Goal: Task Accomplishment & Management: Use online tool/utility

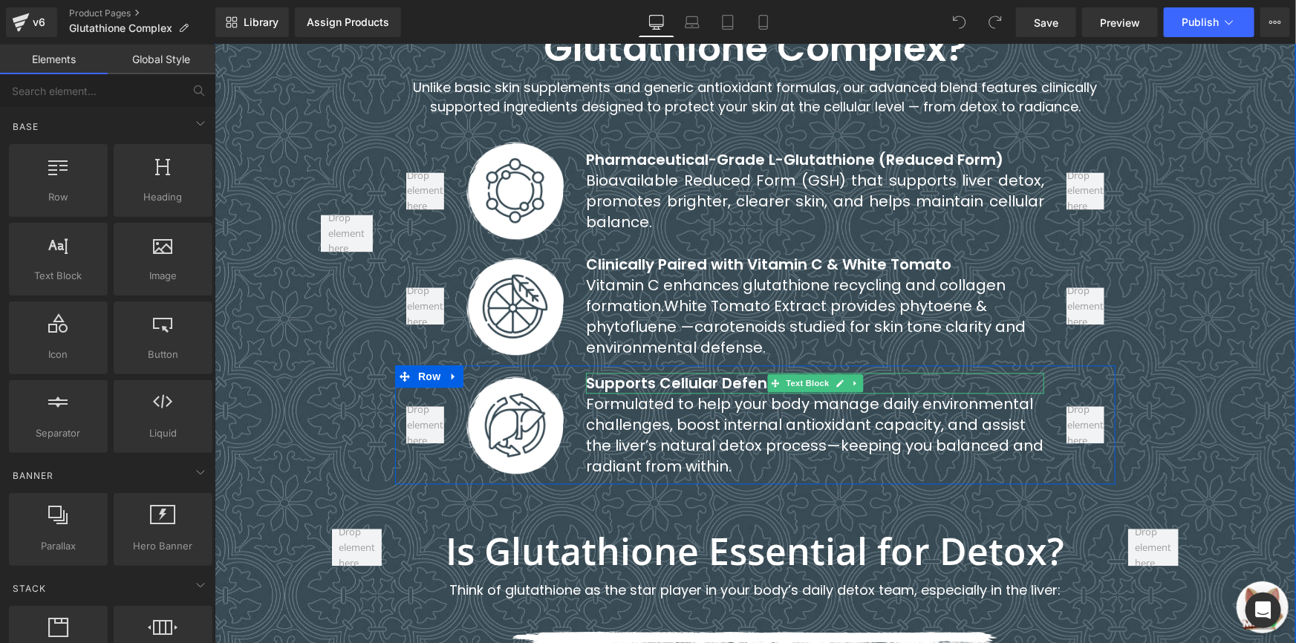
scroll to position [1544, 0]
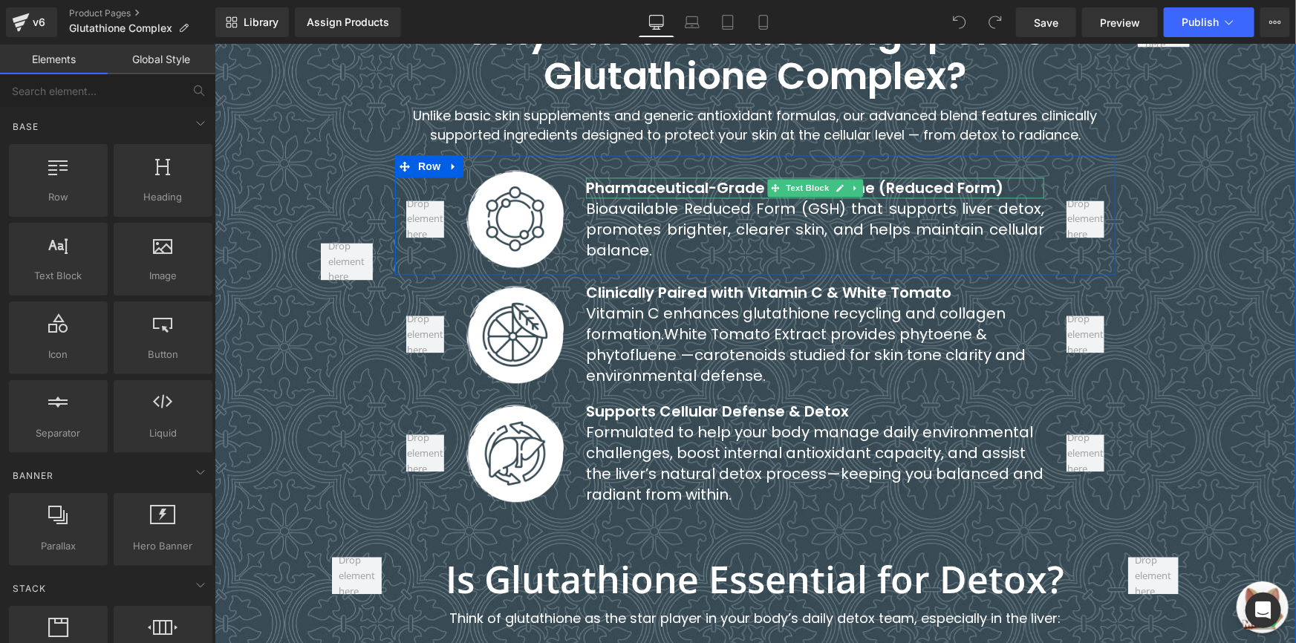
click at [645, 177] on b "Pharmaceutical-Grade L-Glutathione (Reduced Form)" at bounding box center [793, 187] width 417 height 21
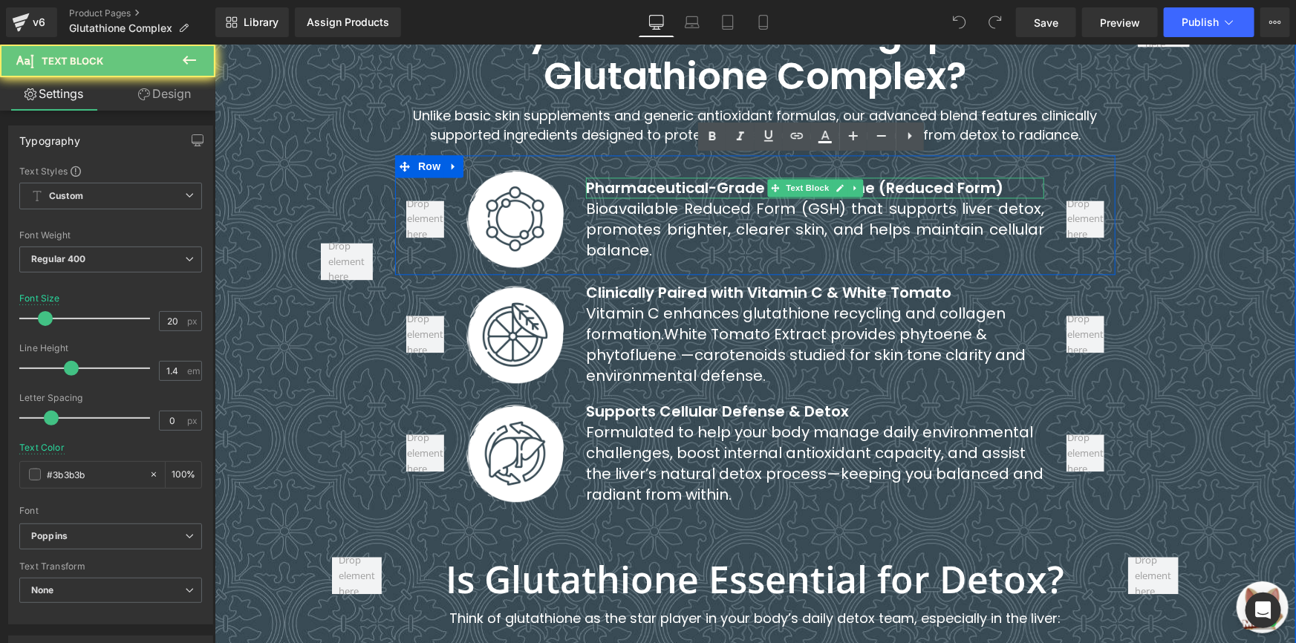
click at [645, 177] on b "Pharmaceutical-Grade L-Glutathione (Reduced Form)" at bounding box center [793, 187] width 417 height 21
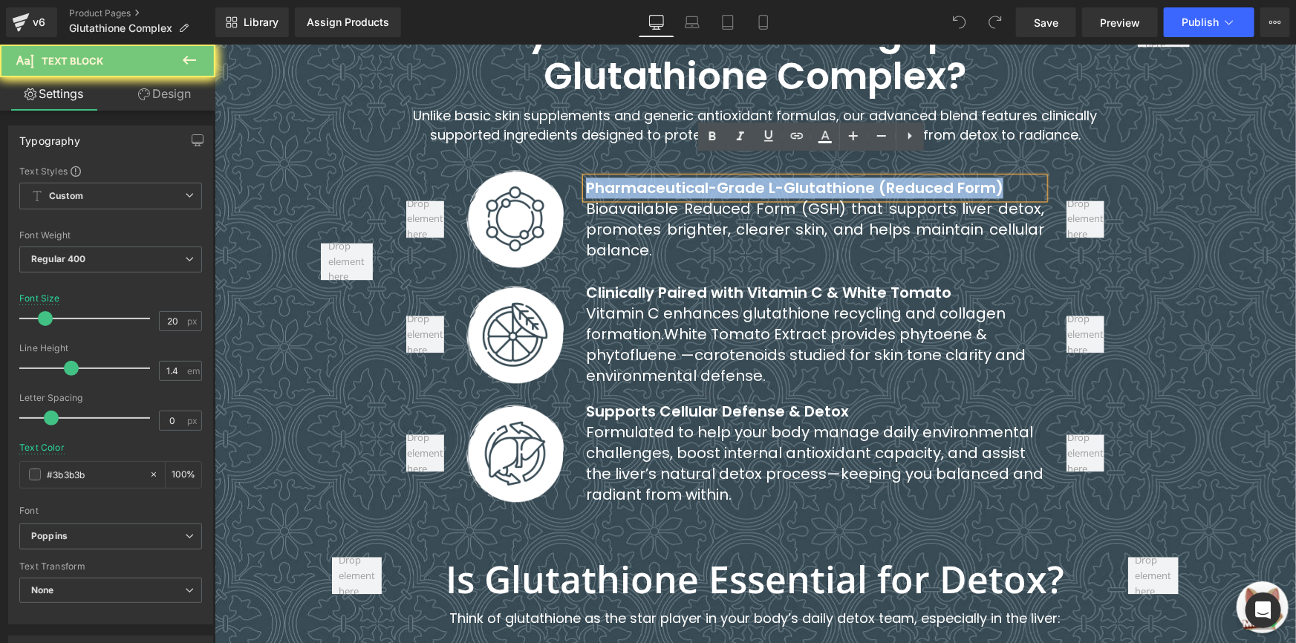
click at [645, 177] on b "Pharmaceutical-Grade L-Glutathione (Reduced Form)" at bounding box center [793, 187] width 417 height 21
paste div
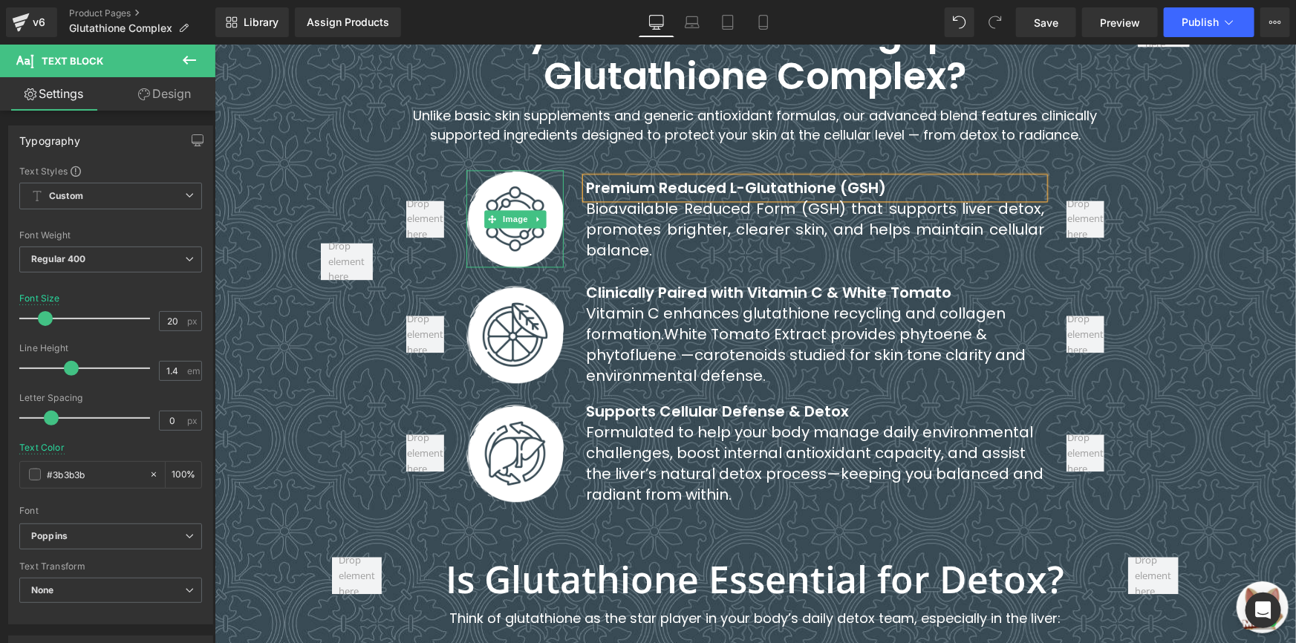
click at [601, 198] on font "Bioavailable Reduced Form (GSH) that supports liver detox, promotes brighter, c…" at bounding box center [814, 229] width 458 height 62
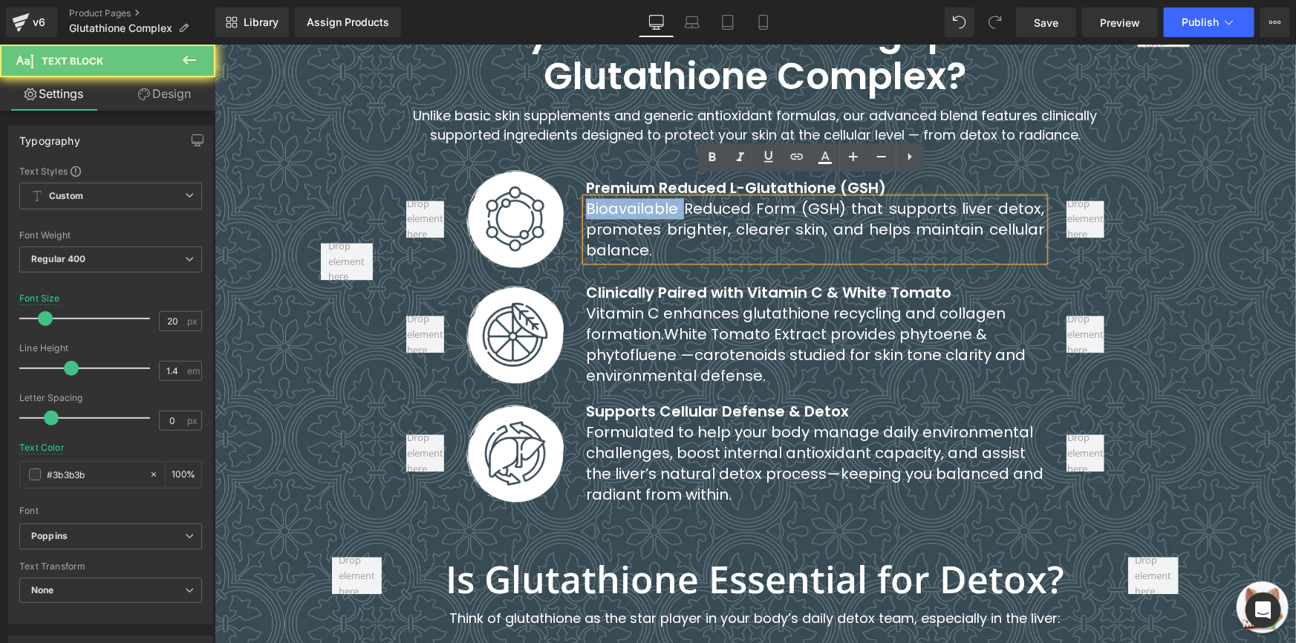
click at [601, 198] on font "Bioavailable Reduced Form (GSH) that supports liver detox, promotes brighter, c…" at bounding box center [814, 229] width 458 height 62
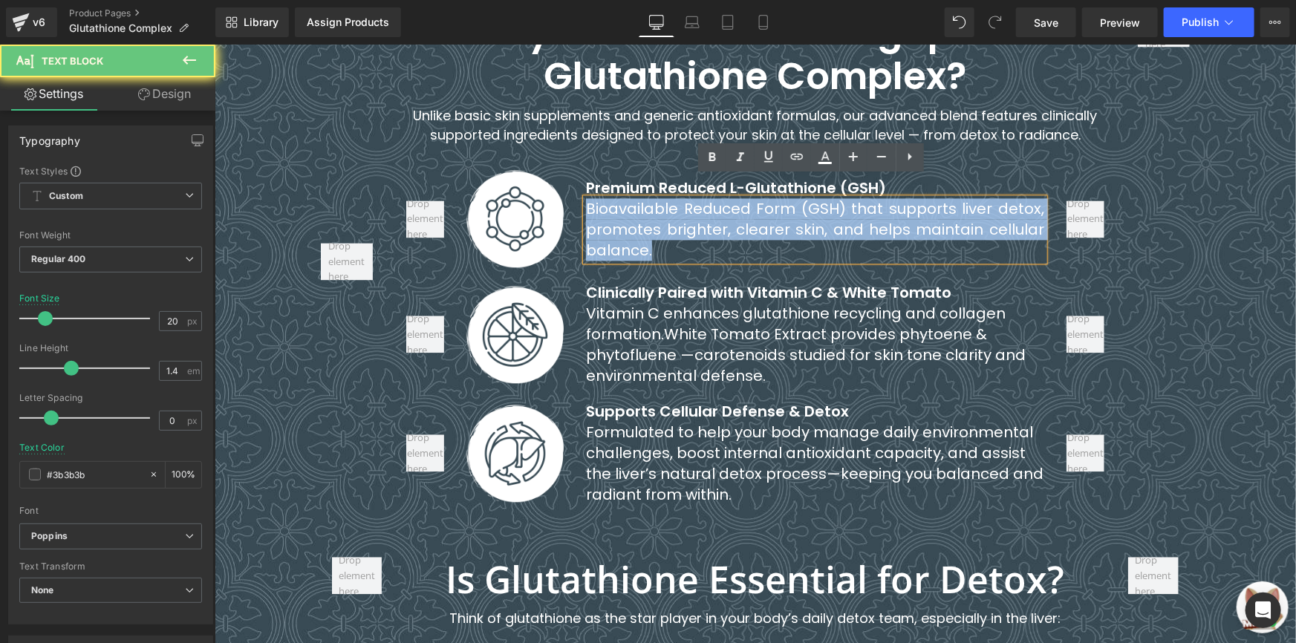
click at [601, 198] on font "Bioavailable Reduced Form (GSH) that supports liver detox, promotes brighter, c…" at bounding box center [814, 229] width 458 height 62
paste div
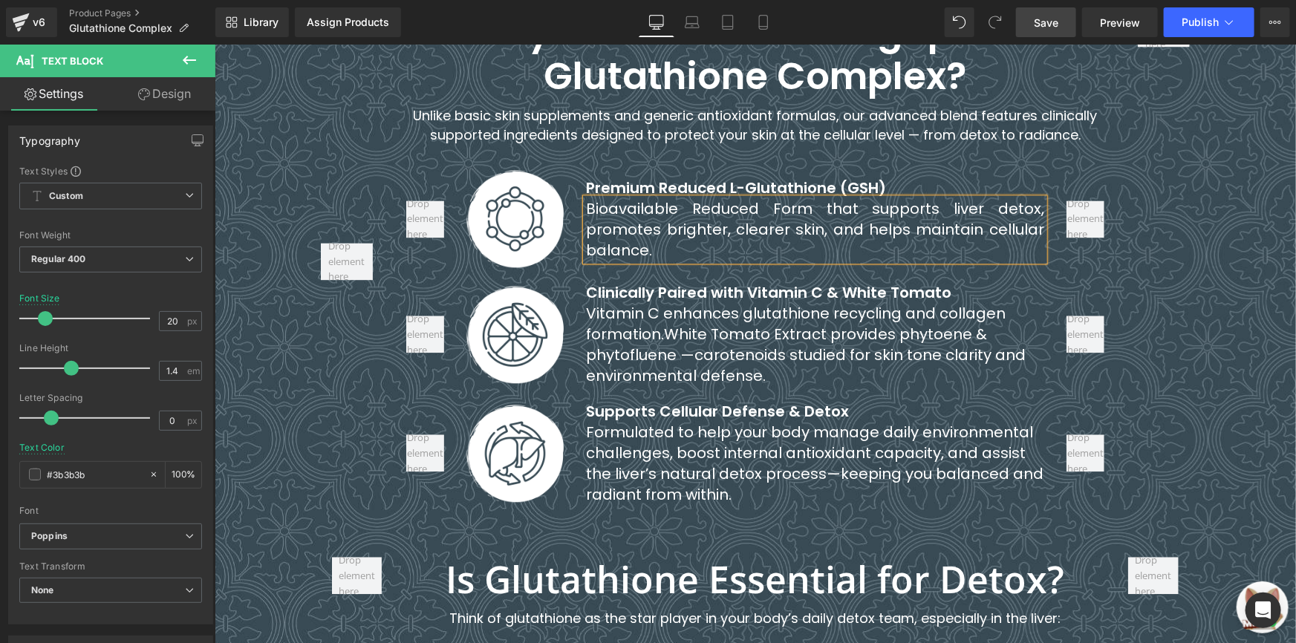
click at [1036, 19] on span "Save" at bounding box center [1046, 23] width 25 height 16
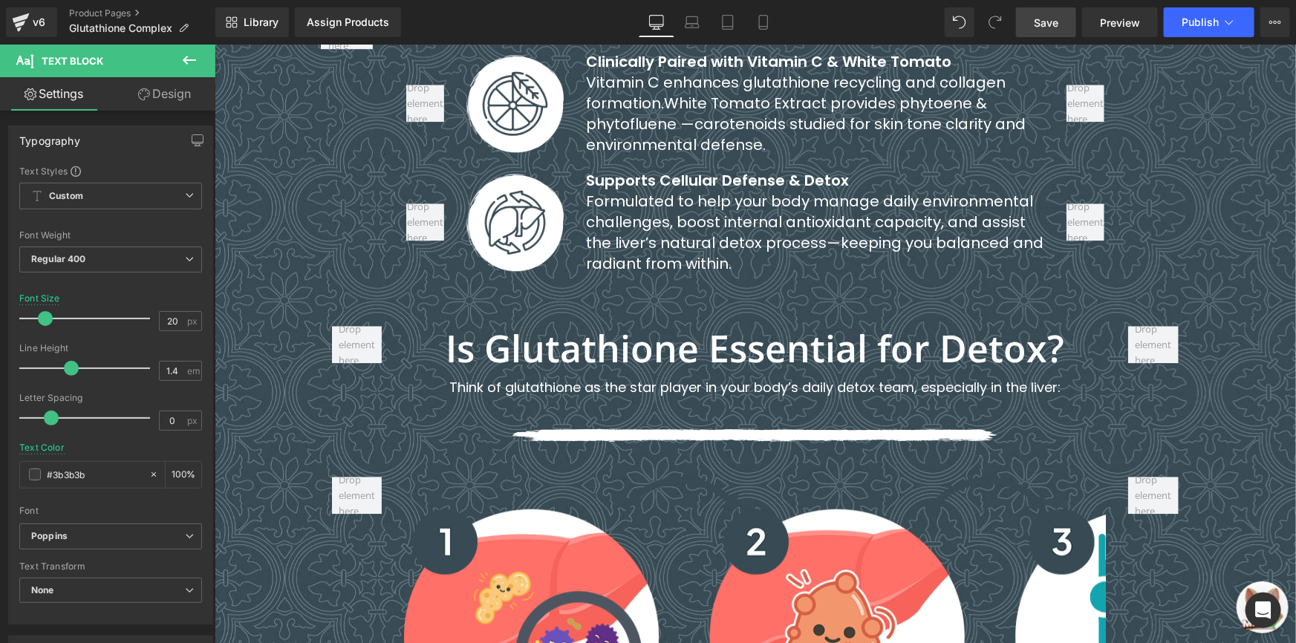
scroll to position [1782, 0]
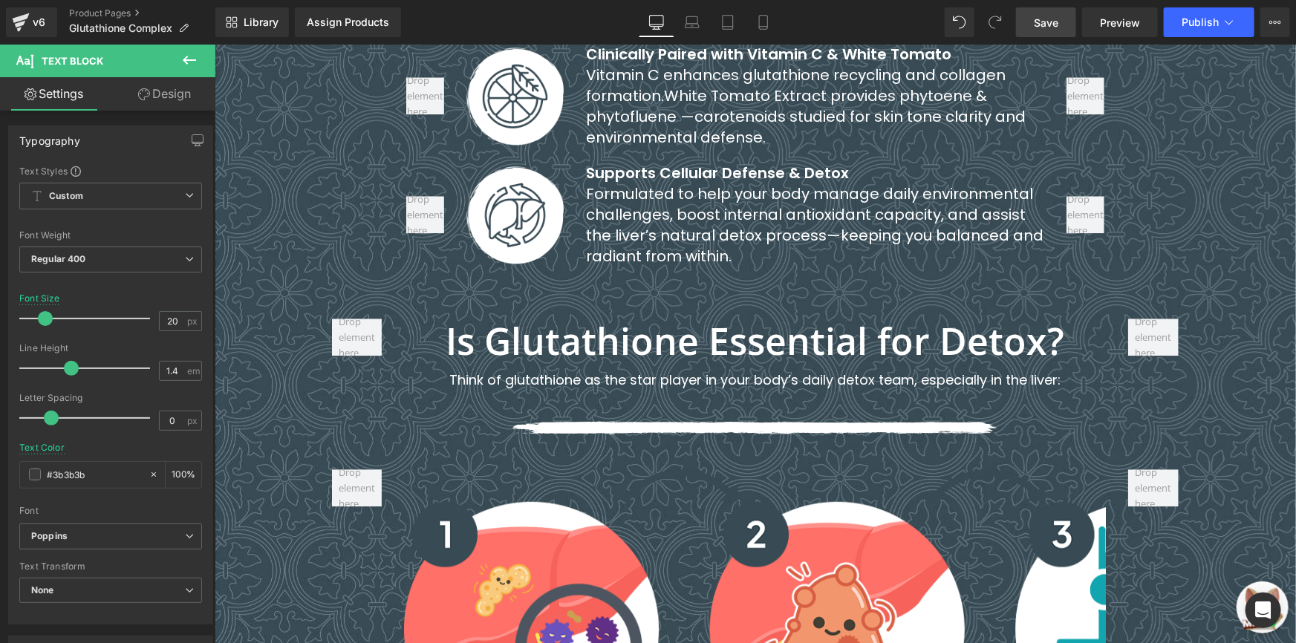
click at [1055, 8] on link "Save" at bounding box center [1046, 22] width 60 height 30
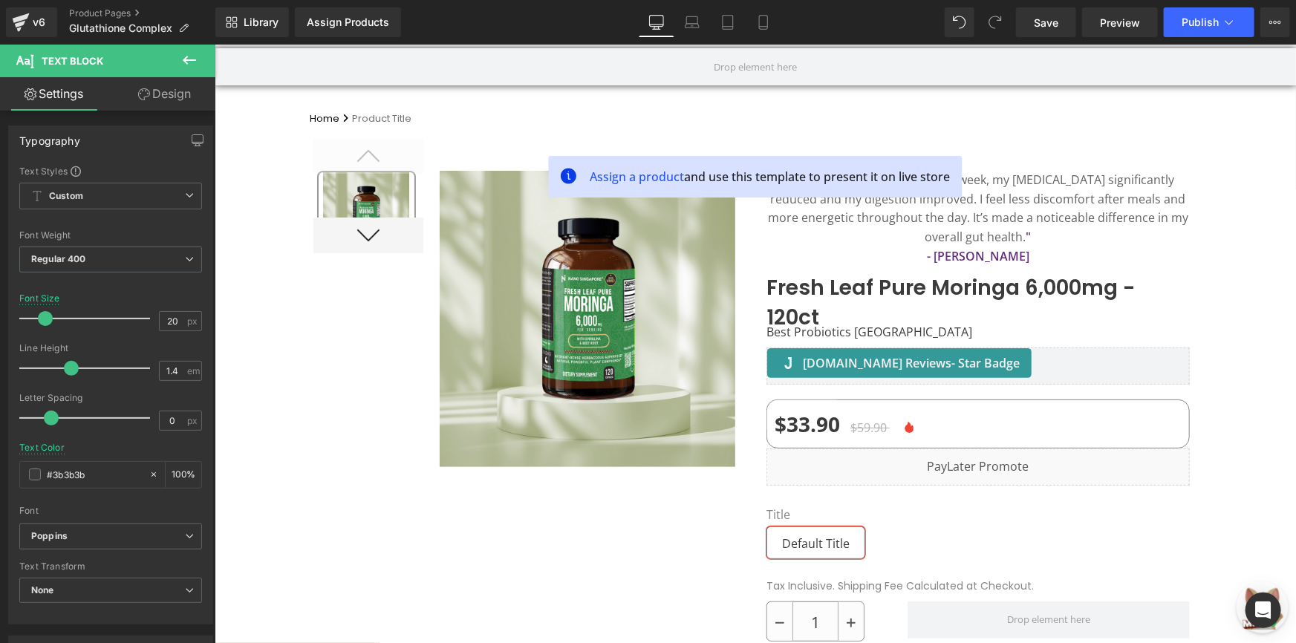
scroll to position [0, 0]
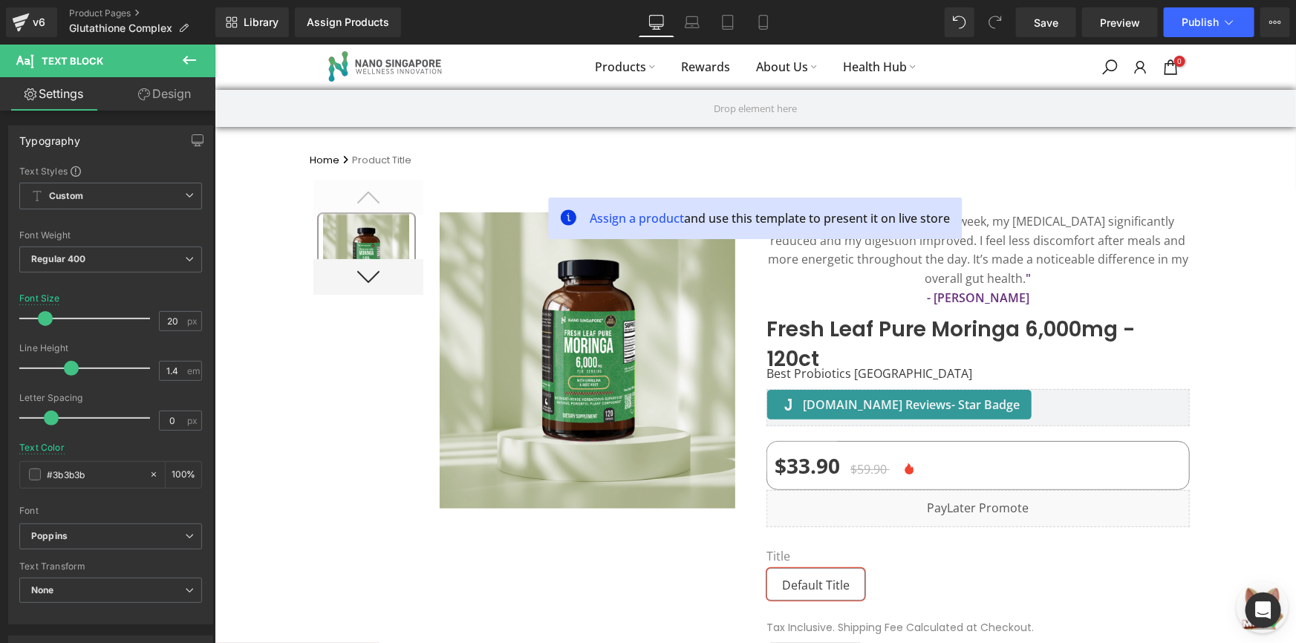
drag, startPoint x: 1291, startPoint y: 191, endPoint x: 1490, endPoint y: 83, distance: 226.3
click at [1064, 27] on link "Save" at bounding box center [1046, 22] width 60 height 30
click at [112, 11] on link "Product Pages" at bounding box center [142, 13] width 146 height 12
